Goal: Task Accomplishment & Management: Use online tool/utility

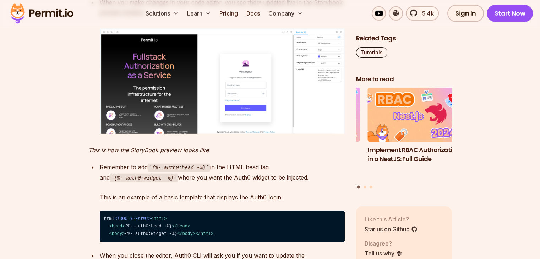
scroll to position [2167, 0]
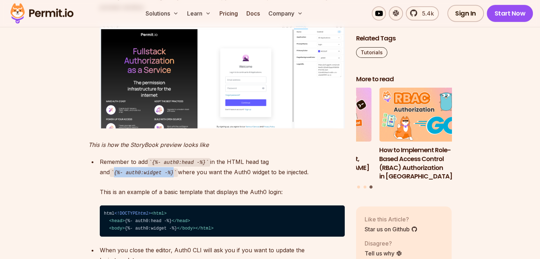
drag, startPoint x: 171, startPoint y: 184, endPoint x: 115, endPoint y: 184, distance: 55.4
click at [115, 177] on code "{%- auth0:widget -%}" at bounding box center [144, 173] width 69 height 9
copy code "{%- auth0:widget -%}"
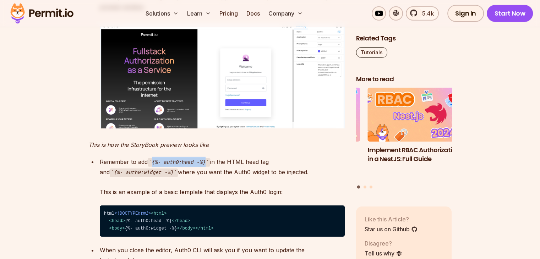
drag, startPoint x: 153, startPoint y: 172, endPoint x: 202, endPoint y: 172, distance: 48.6
click at [202, 167] on code "{%- auth0:head -%}" at bounding box center [179, 162] width 62 height 9
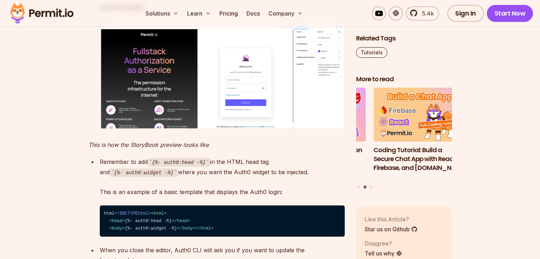
click at [161, 197] on p "Remember to add {%- auth0:head -%} in the HTML head tag and {%- auth0:widget -%…" at bounding box center [222, 177] width 245 height 40
click at [117, 177] on code "{%- auth0:widget -%}" at bounding box center [144, 173] width 69 height 9
drag, startPoint x: 115, startPoint y: 182, endPoint x: 135, endPoint y: 182, distance: 20.2
click at [135, 177] on code "{%- auth0:widget -%}" at bounding box center [144, 173] width 69 height 9
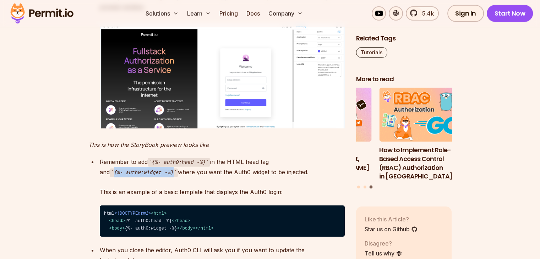
drag, startPoint x: 116, startPoint y: 183, endPoint x: 170, endPoint y: 184, distance: 54.7
click at [170, 177] on code "{%- auth0:widget -%}" at bounding box center [144, 173] width 69 height 9
copy code "{%- auth0:widget -%}"
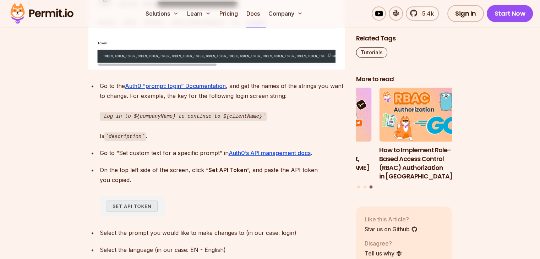
scroll to position [3058, 0]
